Goal: Transaction & Acquisition: Download file/media

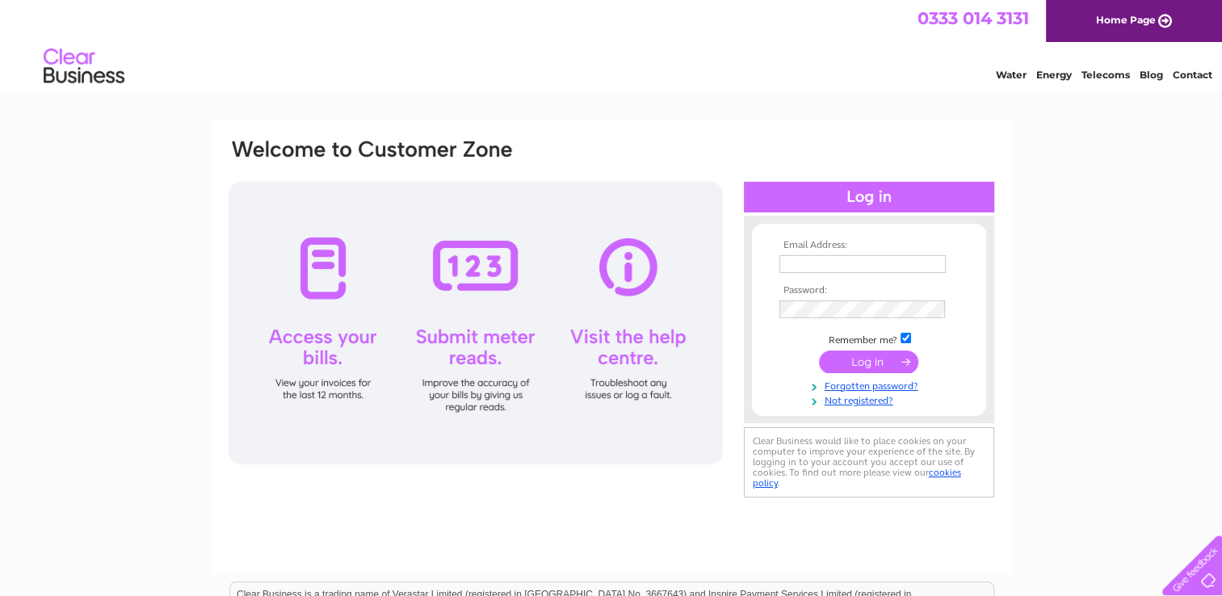
type input "[EMAIL_ADDRESS][DOMAIN_NAME]"
click at [869, 355] on input "submit" at bounding box center [868, 361] width 99 height 23
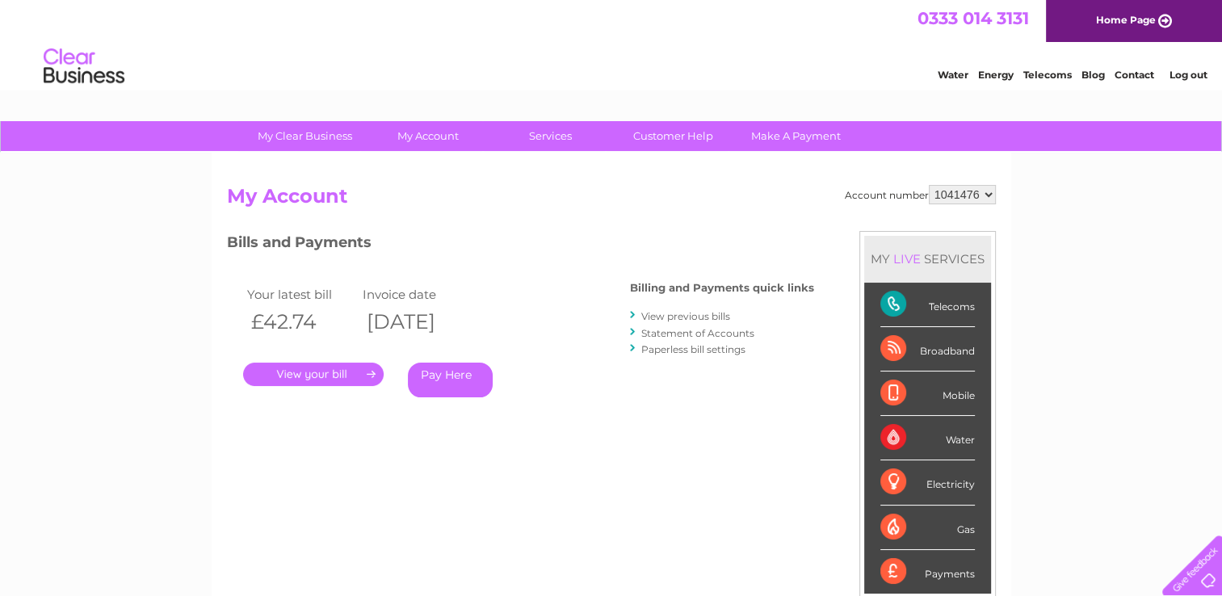
click at [353, 379] on link "." at bounding box center [313, 374] width 141 height 23
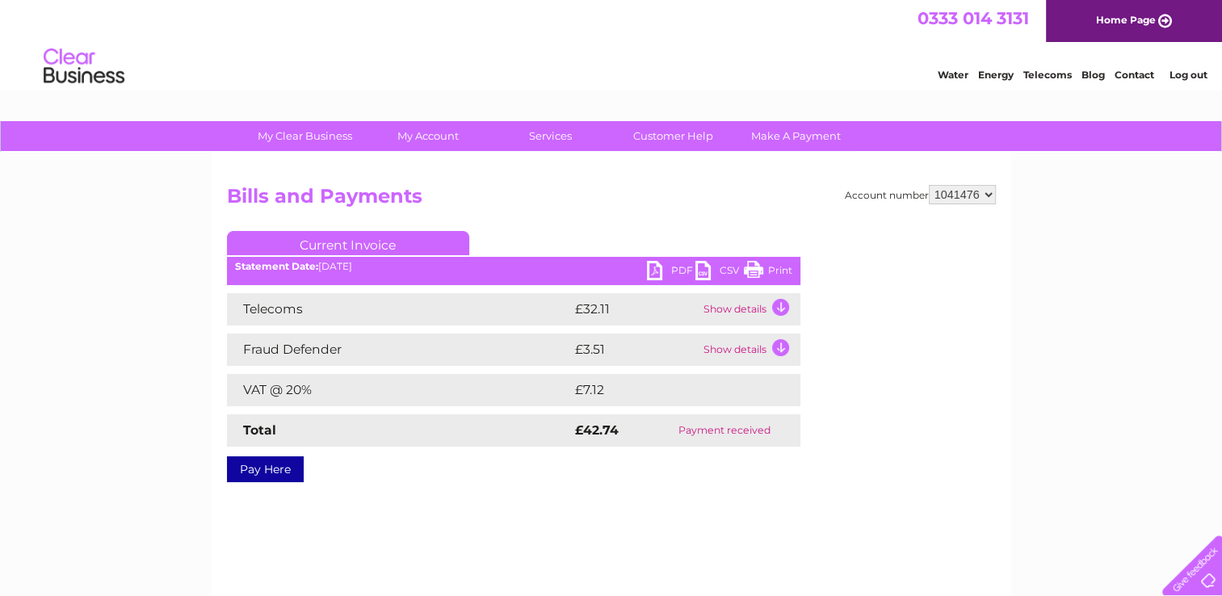
click at [759, 270] on link "Print" at bounding box center [768, 272] width 48 height 23
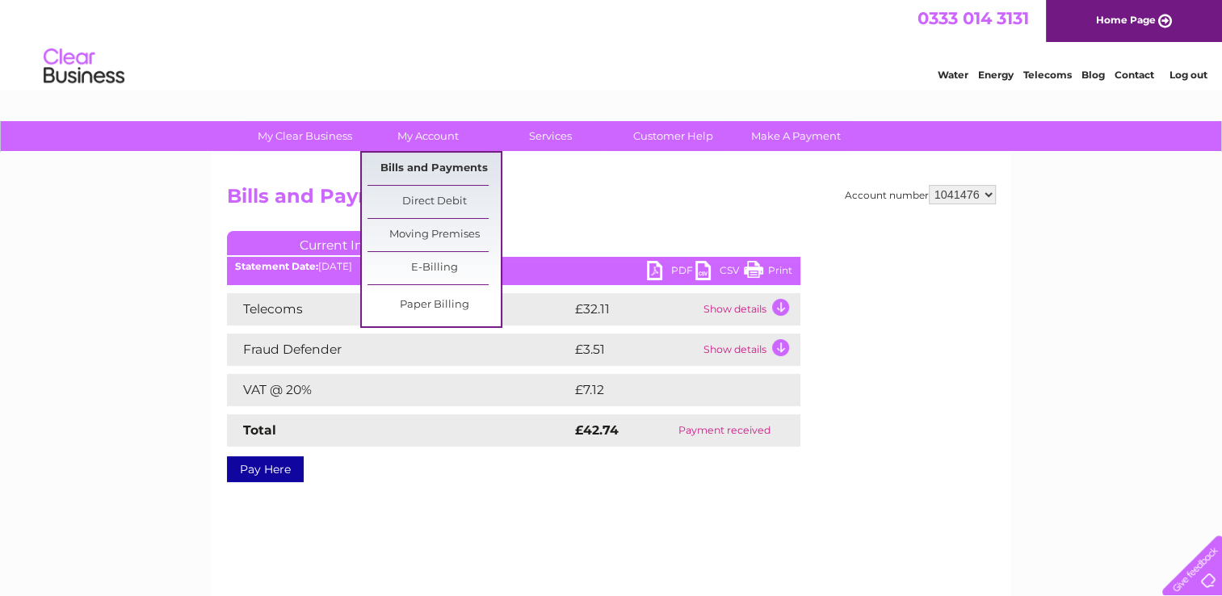
click at [433, 163] on link "Bills and Payments" at bounding box center [433, 169] width 133 height 32
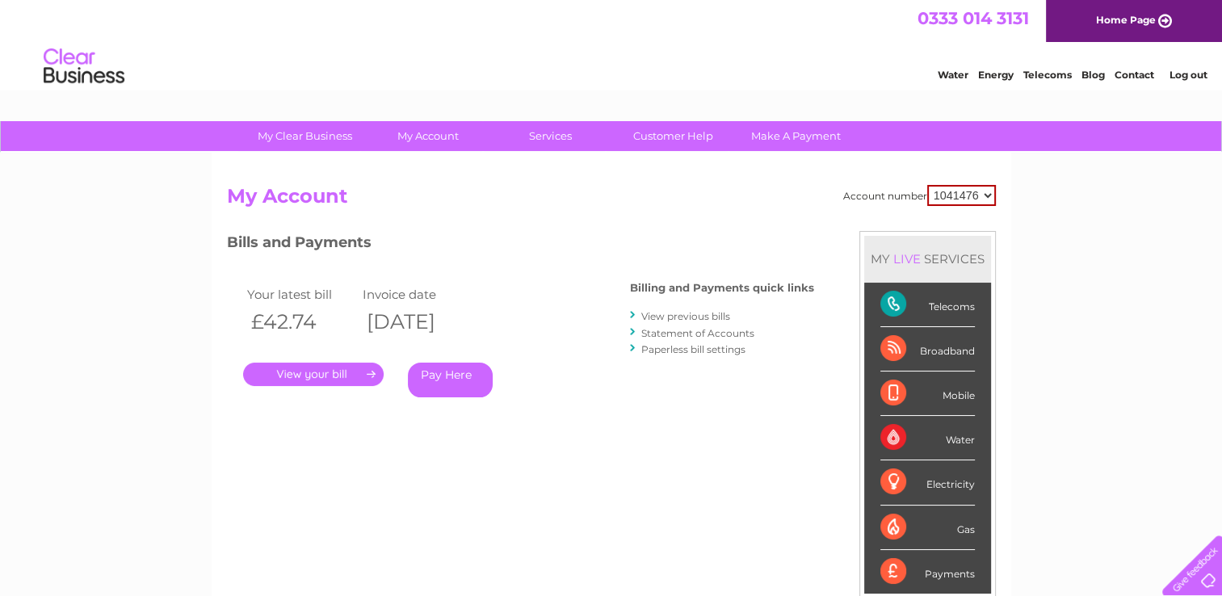
click at [704, 317] on link "View previous bills" at bounding box center [685, 316] width 89 height 12
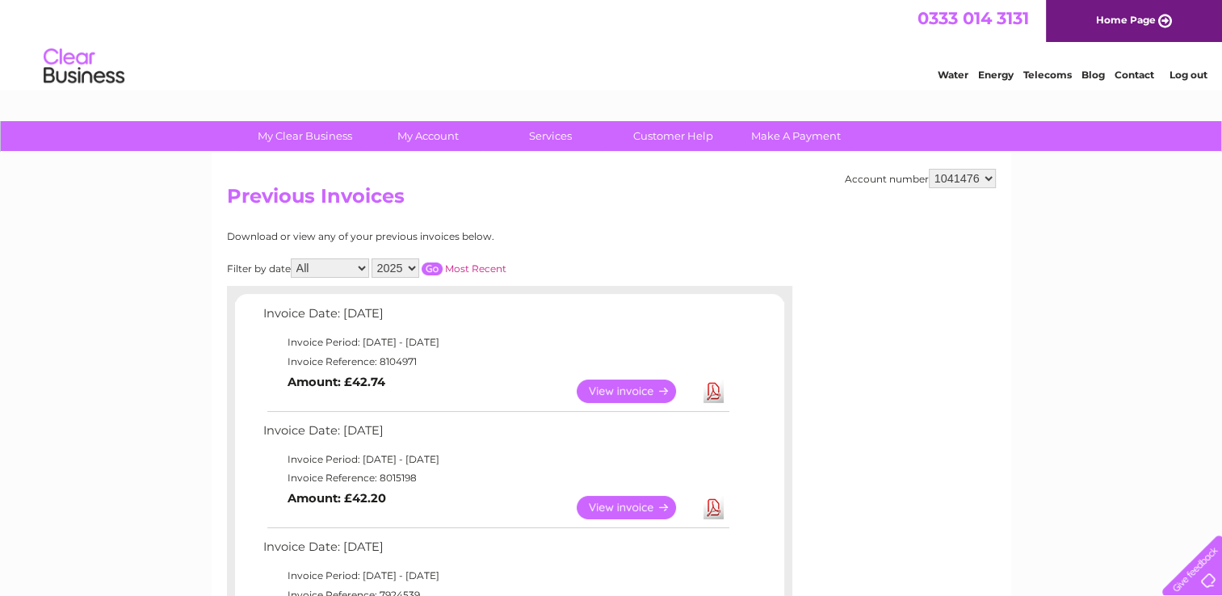
click at [714, 502] on link "Download" at bounding box center [713, 507] width 20 height 23
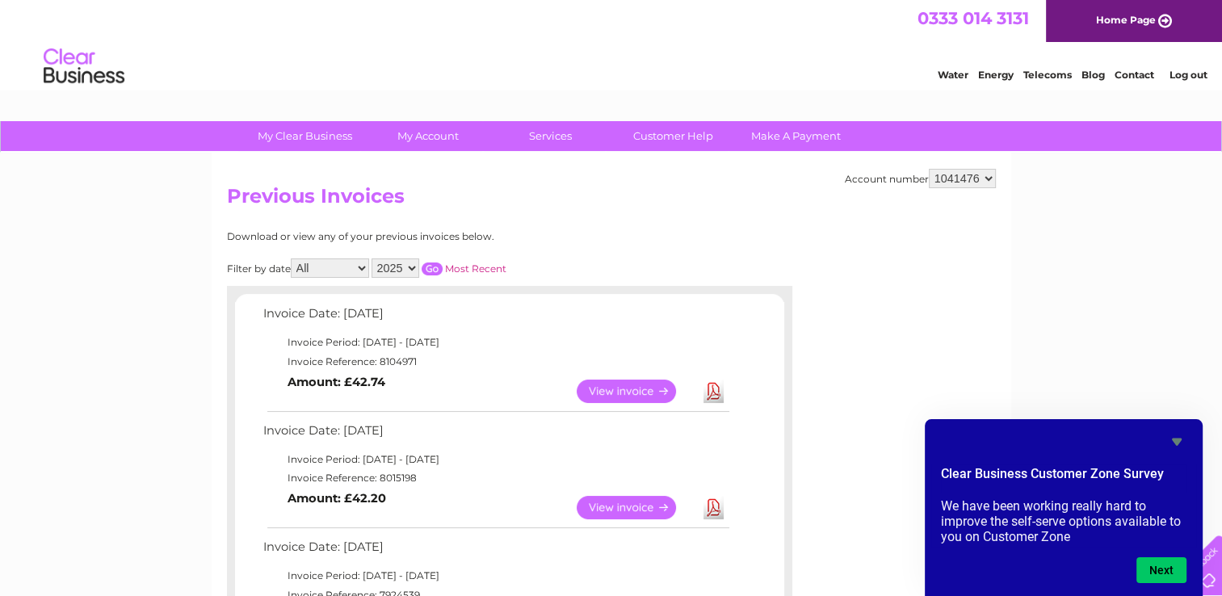
click at [714, 392] on link "Download" at bounding box center [713, 391] width 20 height 23
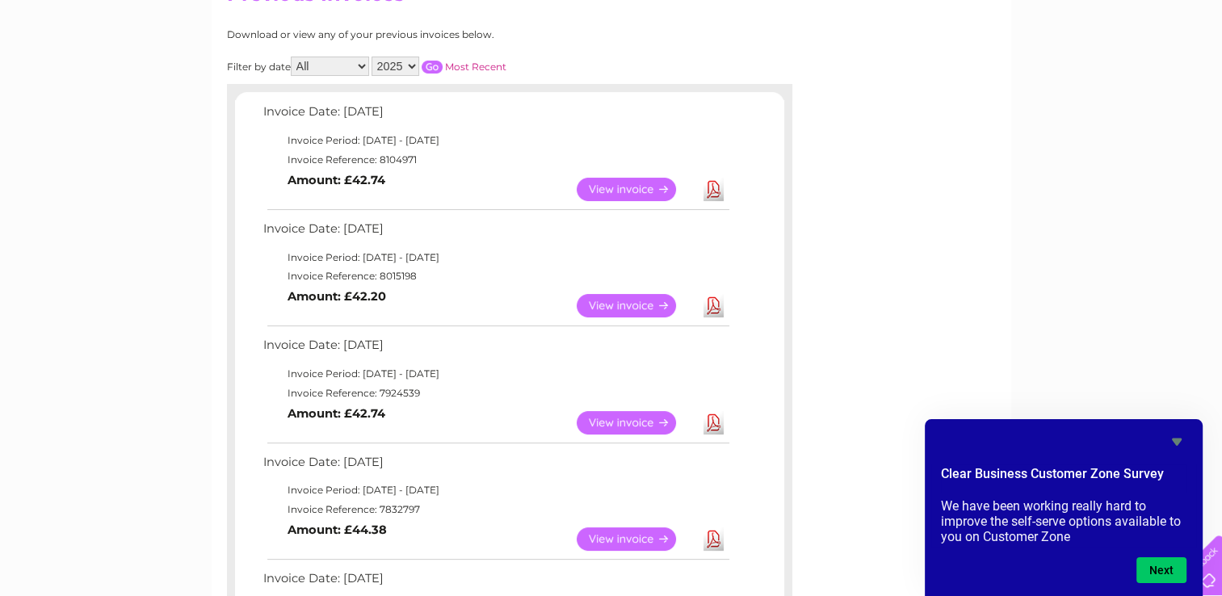
scroll to position [210, 0]
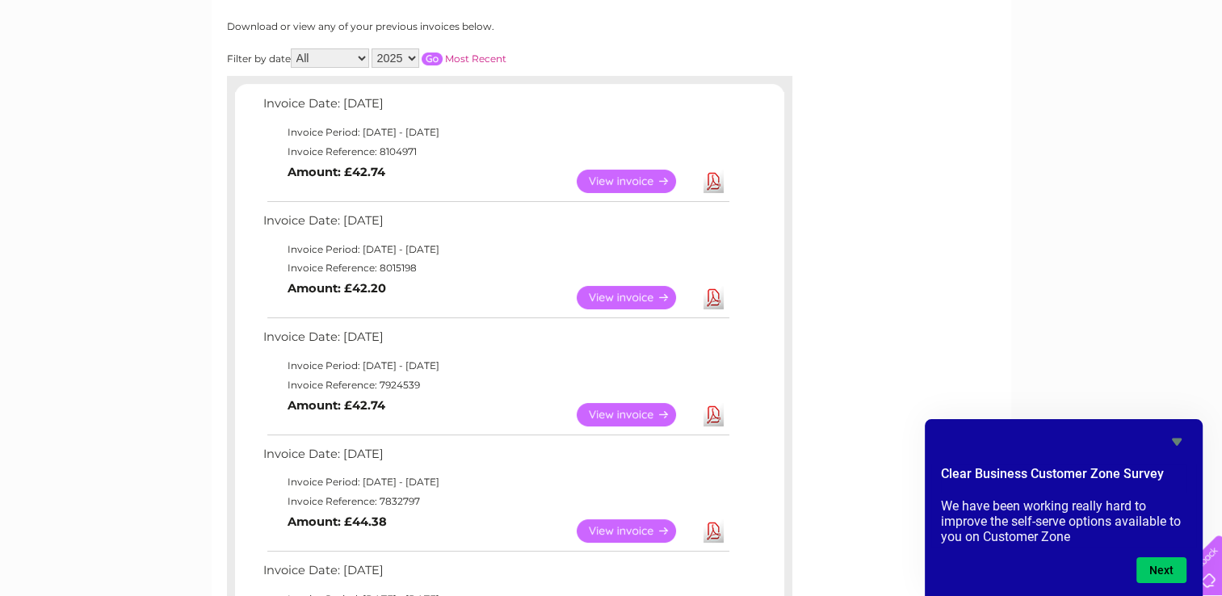
click at [714, 415] on link "Download" at bounding box center [713, 414] width 20 height 23
